Goal: Task Accomplishment & Management: Manage account settings

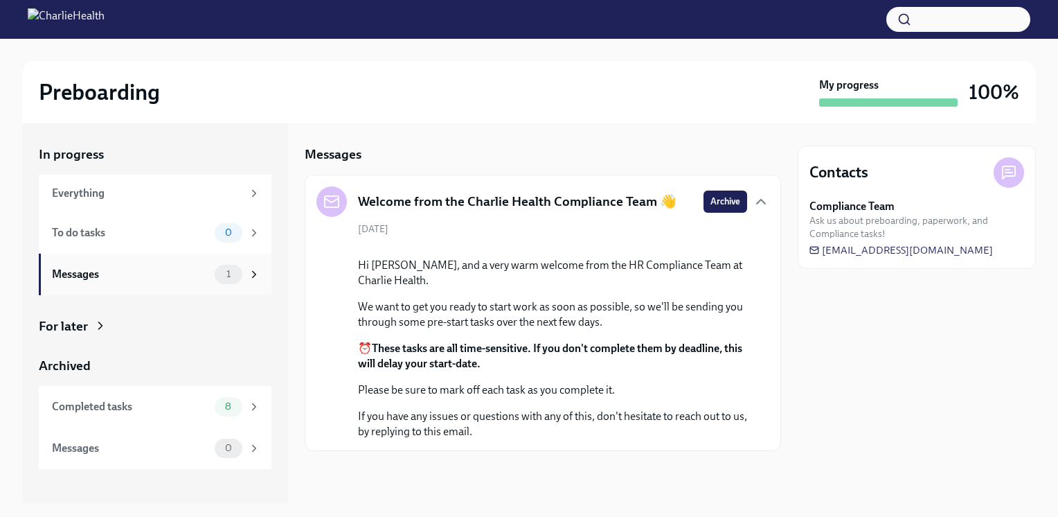
click at [163, 276] on div "Messages" at bounding box center [130, 274] width 157 height 15
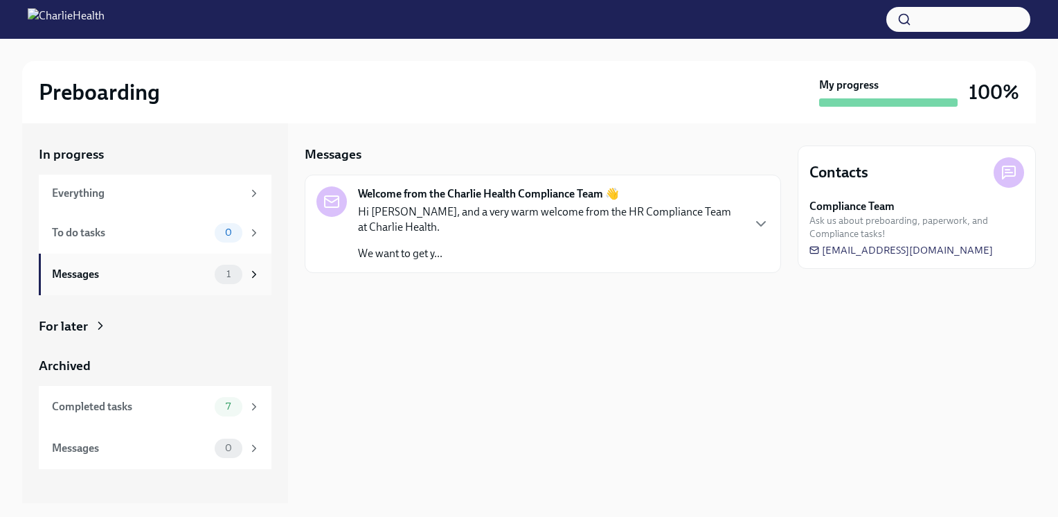
click at [190, 278] on div "Messages" at bounding box center [130, 274] width 157 height 15
click at [749, 231] on div "Welcome from the Charlie Health Compliance Team 👋 Hi Brandon, and a very warm w…" at bounding box center [542, 223] width 453 height 75
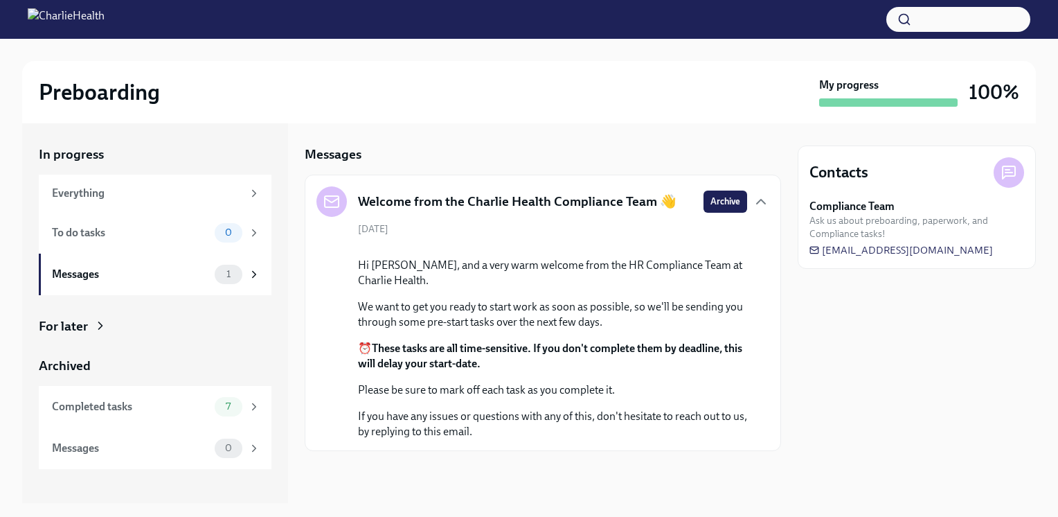
scroll to position [100, 0]
click at [199, 281] on div "Messages 1" at bounding box center [156, 274] width 208 height 19
click at [129, 399] on div "Completed tasks" at bounding box center [130, 406] width 157 height 15
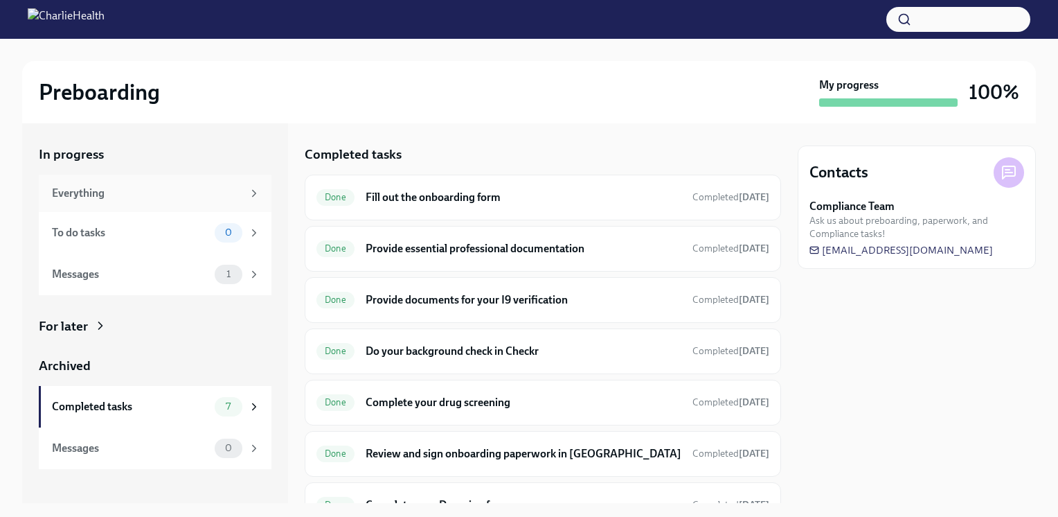
click at [145, 187] on div "Everything" at bounding box center [147, 193] width 190 height 15
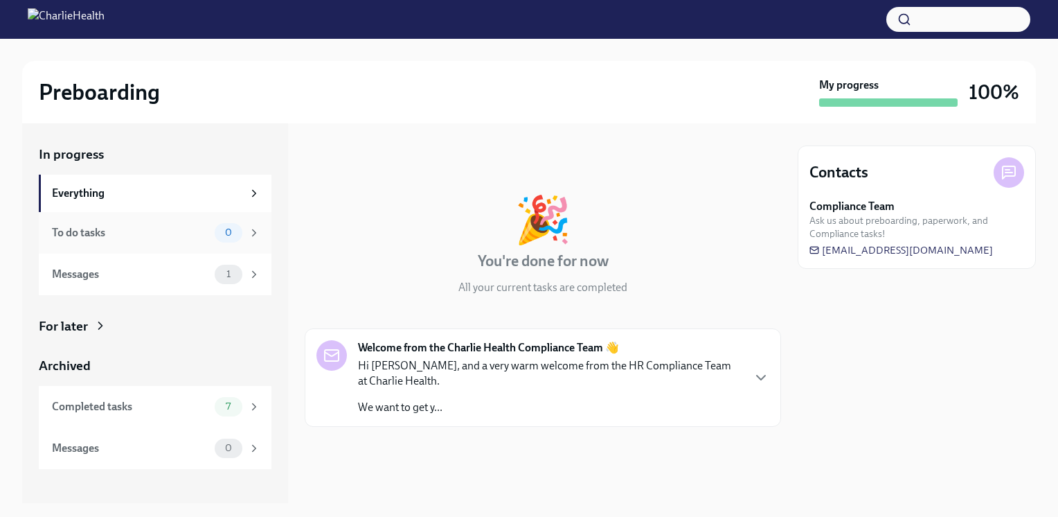
click at [165, 233] on div "To do tasks" at bounding box center [130, 232] width 157 height 15
